Goal: Task Accomplishment & Management: Use online tool/utility

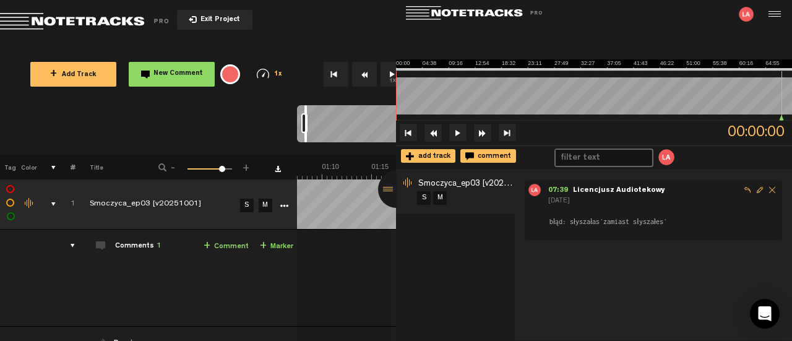
scroll to position [0, 594]
click at [316, 286] on td "1 Smoczyca_ep03 [v20251001] S M Smoczyca_ep03 [v20251001] by [PERSON_NAME] Audi…" at bounding box center [545, 278] width 496 height 97
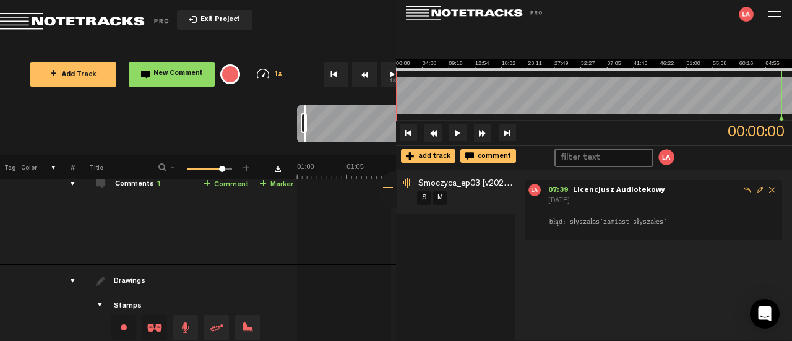
scroll to position [0, 0]
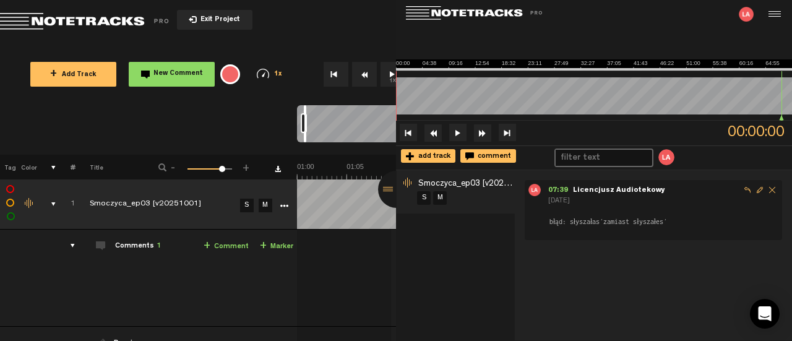
click at [388, 194] on div at bounding box center [396, 189] width 37 height 37
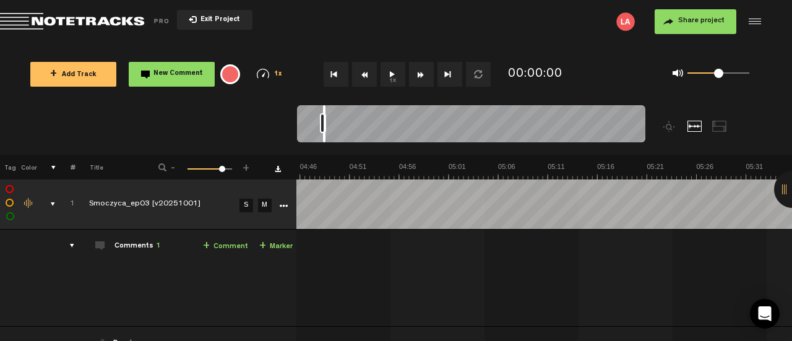
scroll to position [0, 2823]
drag, startPoint x: 323, startPoint y: 123, endPoint x: 686, endPoint y: 116, distance: 362.8
click at [686, 116] on div at bounding box center [515, 130] width 436 height 50
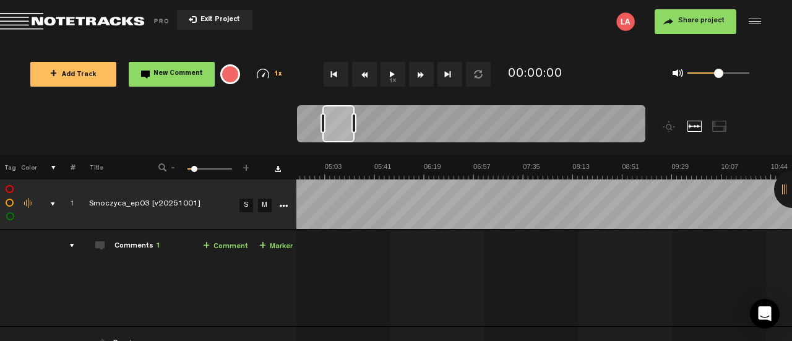
scroll to position [0, 0]
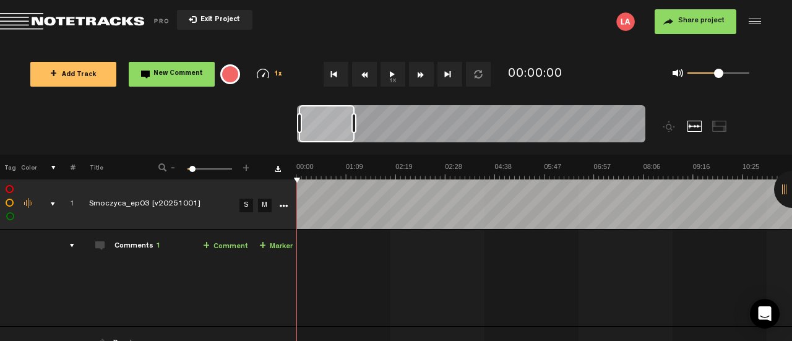
drag, startPoint x: 324, startPoint y: 125, endPoint x: 278, endPoint y: 126, distance: 46.4
click at [278, 126] on nt-zoom-navigation-bar at bounding box center [396, 130] width 792 height 50
drag, startPoint x: 354, startPoint y: 128, endPoint x: 659, endPoint y: 121, distance: 304.6
click at [659, 121] on div at bounding box center [515, 130] width 436 height 50
click at [647, 130] on div at bounding box center [515, 130] width 436 height 50
